Goal: Check status: Check status

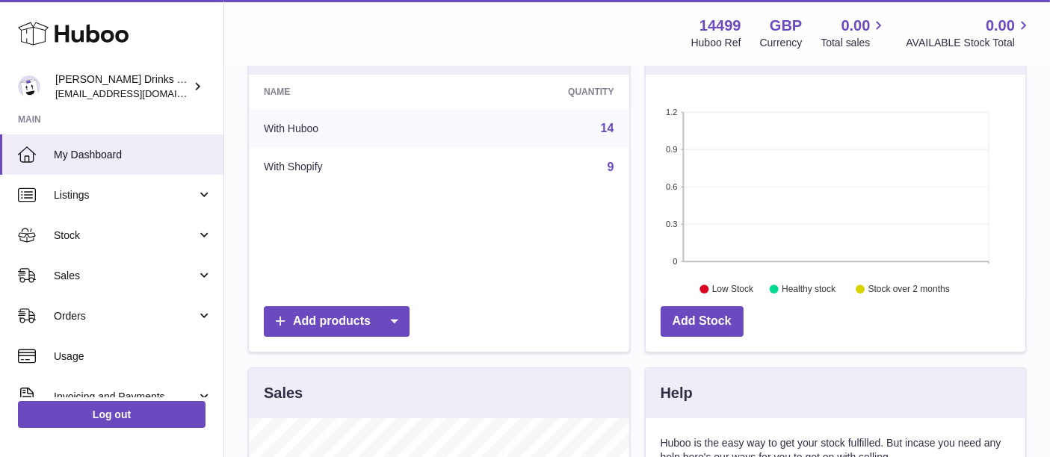
scroll to position [268, 0]
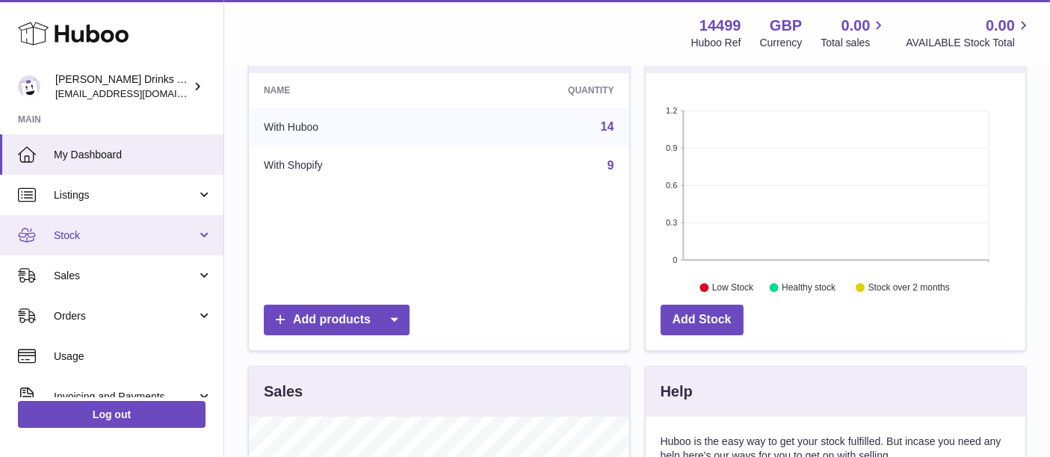
click at [146, 220] on link "Stock" at bounding box center [111, 235] width 223 height 40
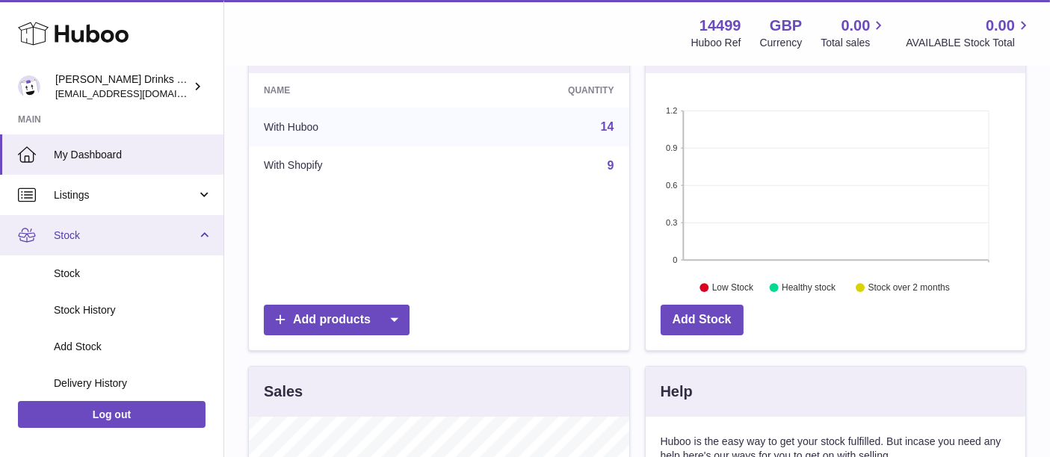
scroll to position [83, 0]
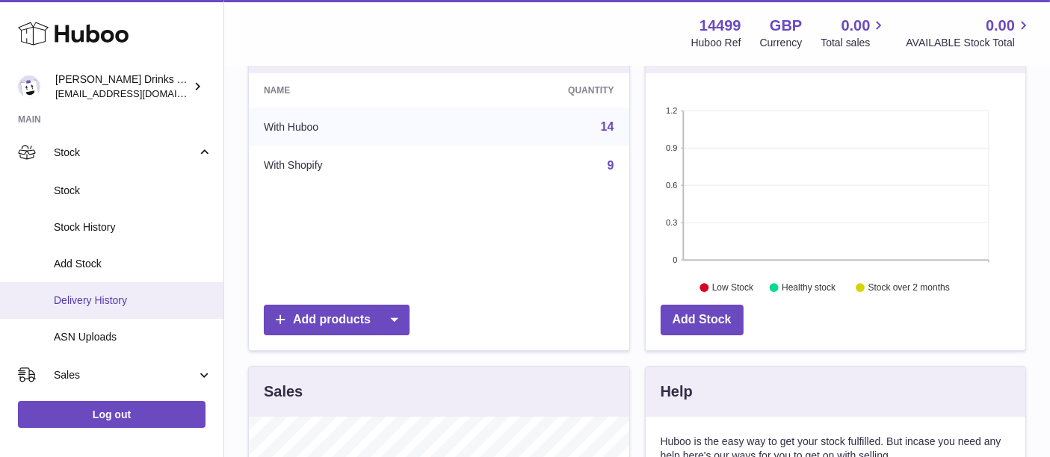
click at [138, 288] on link "Delivery History" at bounding box center [111, 300] width 223 height 37
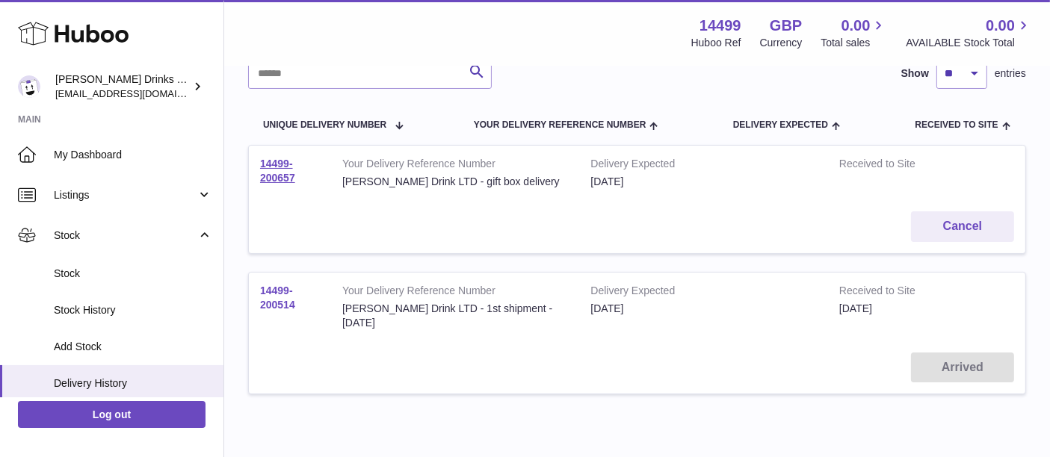
click at [274, 297] on link "14499-200514" at bounding box center [277, 298] width 35 height 26
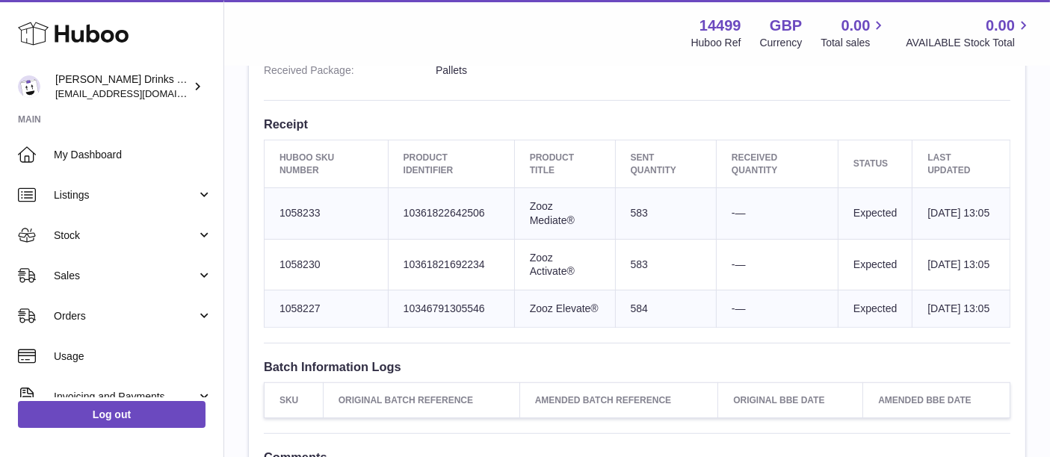
scroll to position [516, 0]
click at [649, 112] on div "Site Info: 14499-200514 Unit 2 More Plus Central Park Hudson Ave Severn Beach B…" at bounding box center [637, 79] width 776 height 895
drag, startPoint x: 973, startPoint y: 157, endPoint x: 267, endPoint y: 158, distance: 706.2
click at [267, 158] on tr "Huboo SKU Number Product Identifier Product title Sent Quantity Received Quanti…" at bounding box center [638, 163] width 746 height 47
click at [501, 117] on h3 "Receipt" at bounding box center [637, 123] width 747 height 16
